Goal: Task Accomplishment & Management: Complete application form

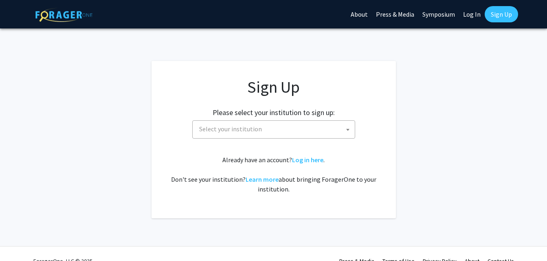
click at [314, 126] on span "Select your institution" at bounding box center [275, 129] width 159 height 17
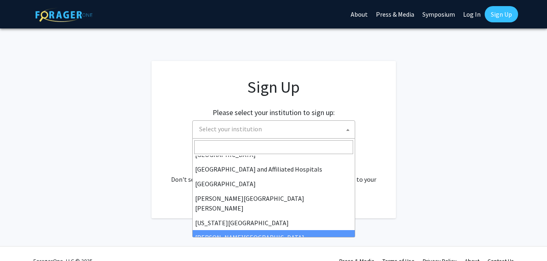
scroll to position [125, 0]
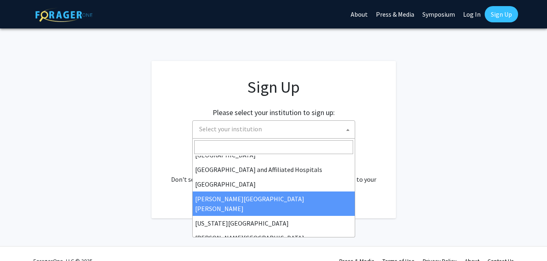
select select "1"
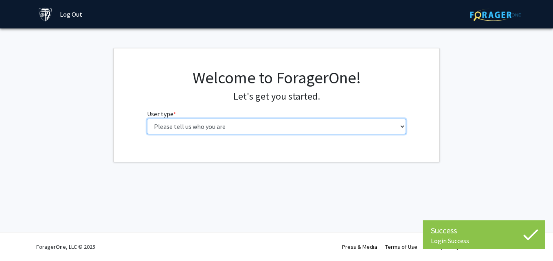
click at [212, 123] on select "Please tell us who you are Undergraduate Student Master's Student Doctoral Cand…" at bounding box center [276, 126] width 259 height 15
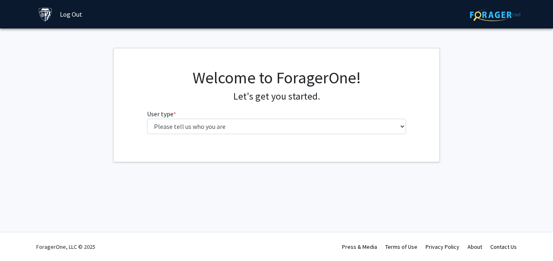
click at [173, 93] on h4 "Let's get you started." at bounding box center [276, 97] width 259 height 12
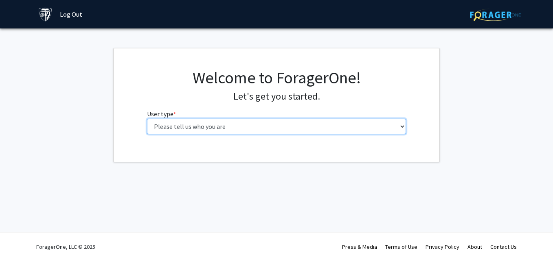
click at [184, 131] on select "Please tell us who you are Undergraduate Student Master's Student Doctoral Cand…" at bounding box center [276, 126] width 259 height 15
select select "2: masters"
click at [147, 119] on select "Please tell us who you are Undergraduate Student Master's Student Doctoral Cand…" at bounding box center [276, 126] width 259 height 15
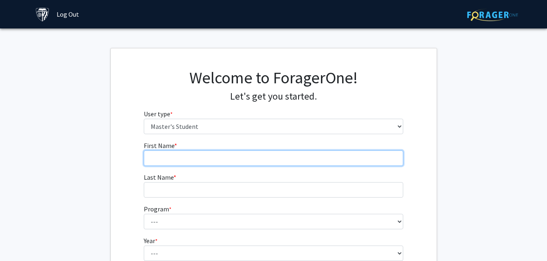
click at [184, 159] on input "First Name * required" at bounding box center [273, 158] width 259 height 15
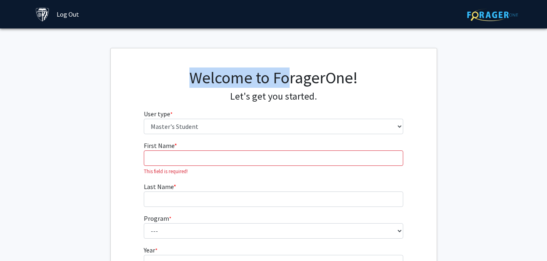
drag, startPoint x: 291, startPoint y: 46, endPoint x: 145, endPoint y: 51, distance: 147.0
click at [145, 51] on div "Skip navigation Log Out Complete your profile × To continue, you need to make s…" at bounding box center [273, 196] width 547 height 392
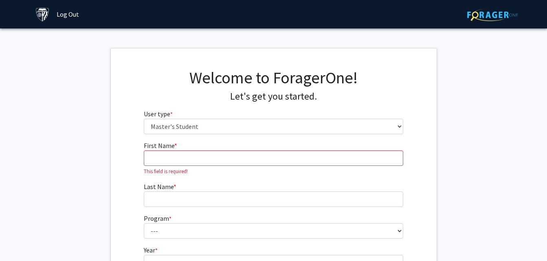
drag, startPoint x: 145, startPoint y: 51, endPoint x: 88, endPoint y: 117, distance: 87.2
click at [88, 117] on fg-get-started "Welcome to ForagerOne! Let's get you started. User type * required Please tell …" at bounding box center [273, 196] width 547 height 296
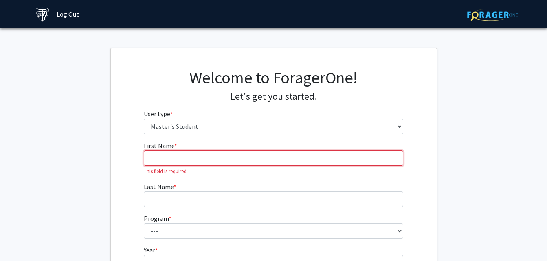
click at [164, 153] on input "First Name * required" at bounding box center [273, 158] width 259 height 15
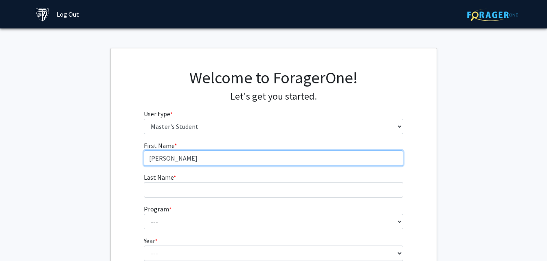
type input "[PERSON_NAME]"
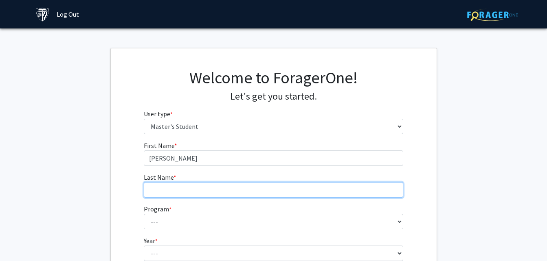
click at [160, 187] on input "Last Name * required" at bounding box center [273, 189] width 259 height 15
type input "Frauenholz"
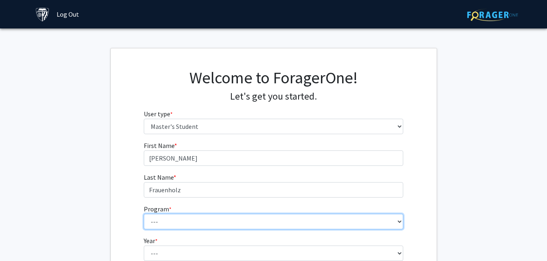
click at [160, 219] on select "--- Anatomy Education Applied and Computational Mathematics Applied Biomedical …" at bounding box center [273, 221] width 259 height 15
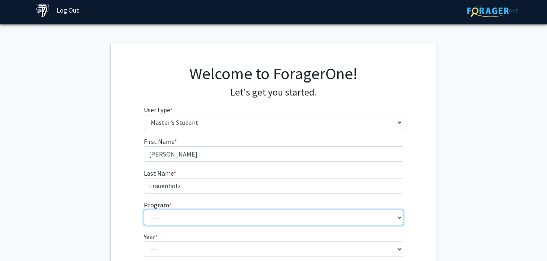
scroll to position [7, 0]
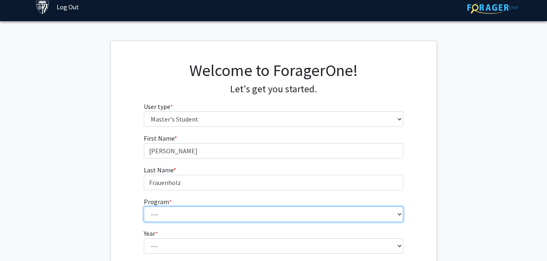
click at [160, 219] on select "--- Anatomy Education Applied and Computational Mathematics Applied Biomedical …" at bounding box center [273, 214] width 259 height 15
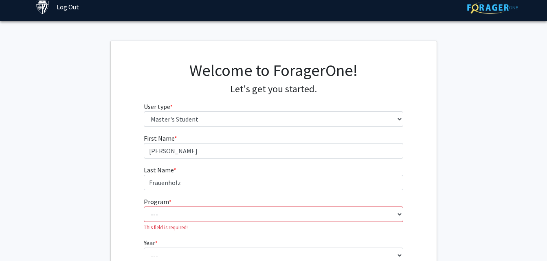
click at [480, 70] on fg-get-started "Welcome to ForagerOne! Let's get you started. User type * required Please tell …" at bounding box center [273, 189] width 547 height 296
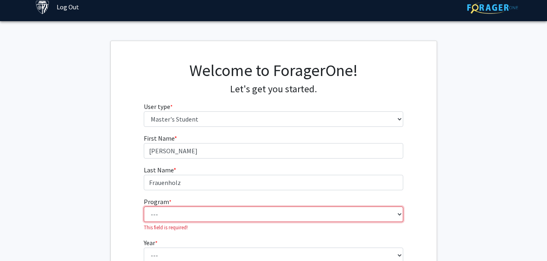
click at [336, 219] on select "--- Anatomy Education Applied and Computational Mathematics Applied Biomedical …" at bounding box center [273, 214] width 259 height 15
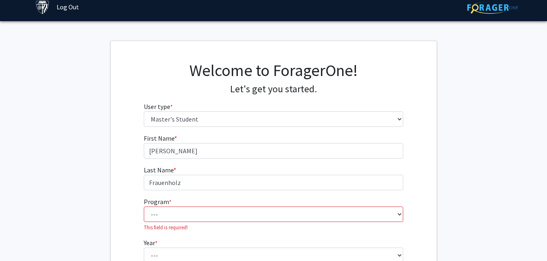
click at [427, 109] on div "Welcome to ForagerOne! Let's get you started. User type * required Please tell …" at bounding box center [274, 97] width 326 height 73
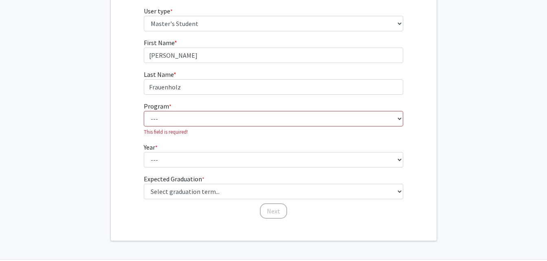
scroll to position [123, 0]
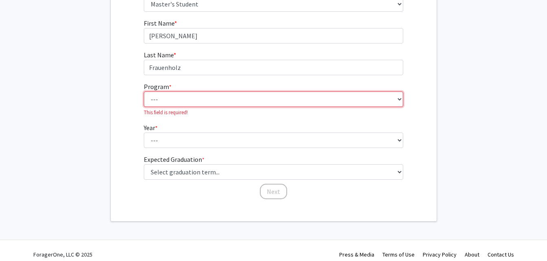
click at [298, 92] on select "--- Anatomy Education Applied and Computational Mathematics Applied Biomedical …" at bounding box center [273, 99] width 259 height 15
click at [450, 104] on fg-get-started "Welcome to ForagerOne! Let's get you started. User type * required Please tell …" at bounding box center [273, 74] width 547 height 296
click at [396, 105] on select "--- Anatomy Education Applied and Computational Mathematics Applied Biomedical …" at bounding box center [273, 99] width 259 height 15
select select "87: 72"
click at [144, 93] on select "--- Anatomy Education Applied and Computational Mathematics Applied Biomedical …" at bounding box center [273, 99] width 259 height 15
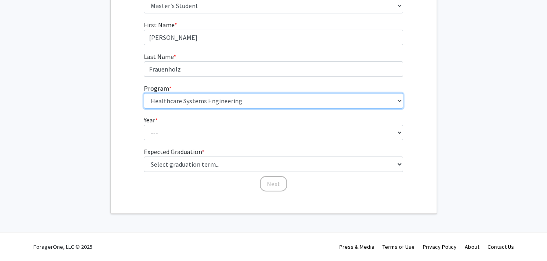
scroll to position [121, 0]
click at [267, 105] on select "--- Anatomy Education Applied and Computational Mathematics Applied Biomedical …" at bounding box center [273, 100] width 259 height 15
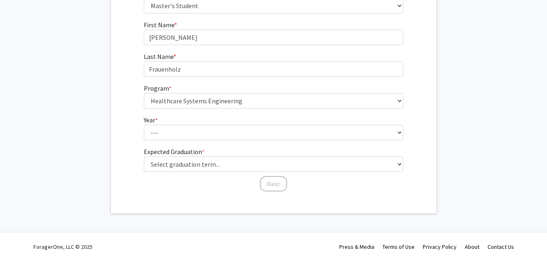
click at [22, 138] on fg-get-started "Welcome to ForagerOne! Let's get you started. User type * required Please tell …" at bounding box center [273, 70] width 547 height 287
